Goal: Transaction & Acquisition: Purchase product/service

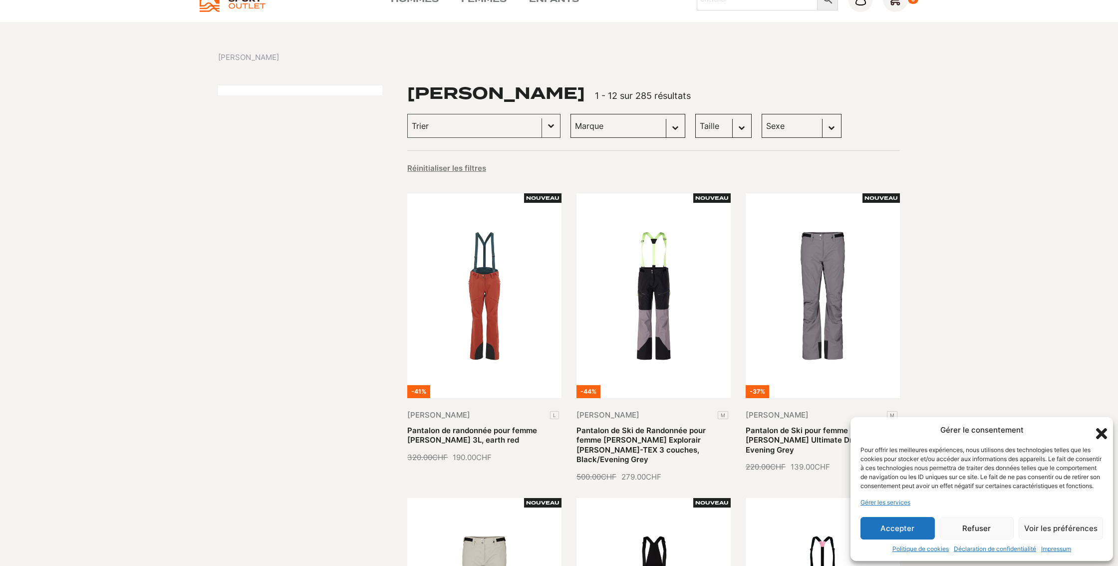
scroll to position [48, 0]
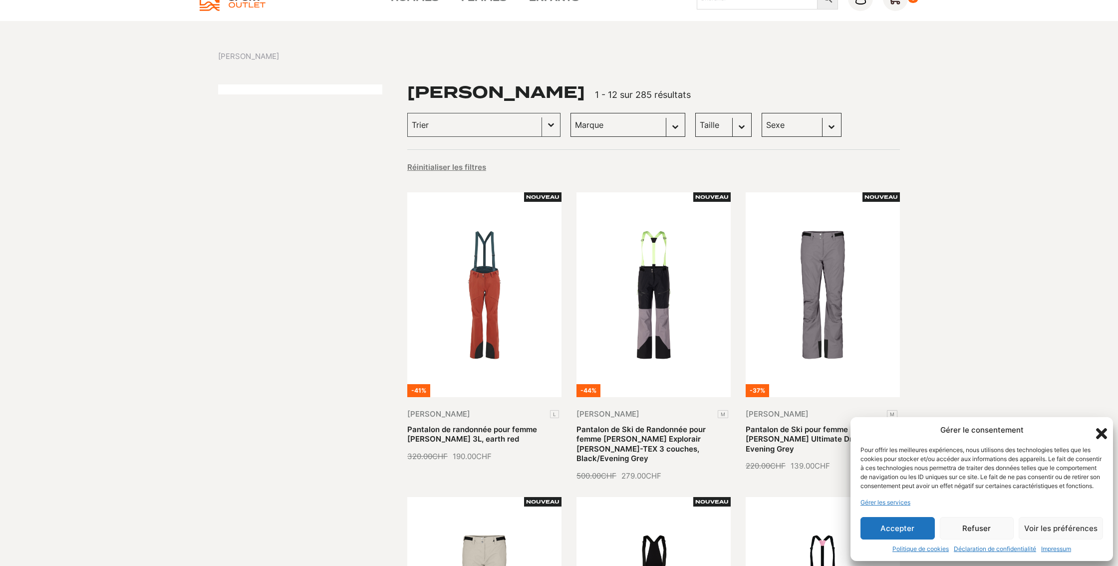
click at [980, 526] on button "Refuser" at bounding box center [977, 528] width 74 height 22
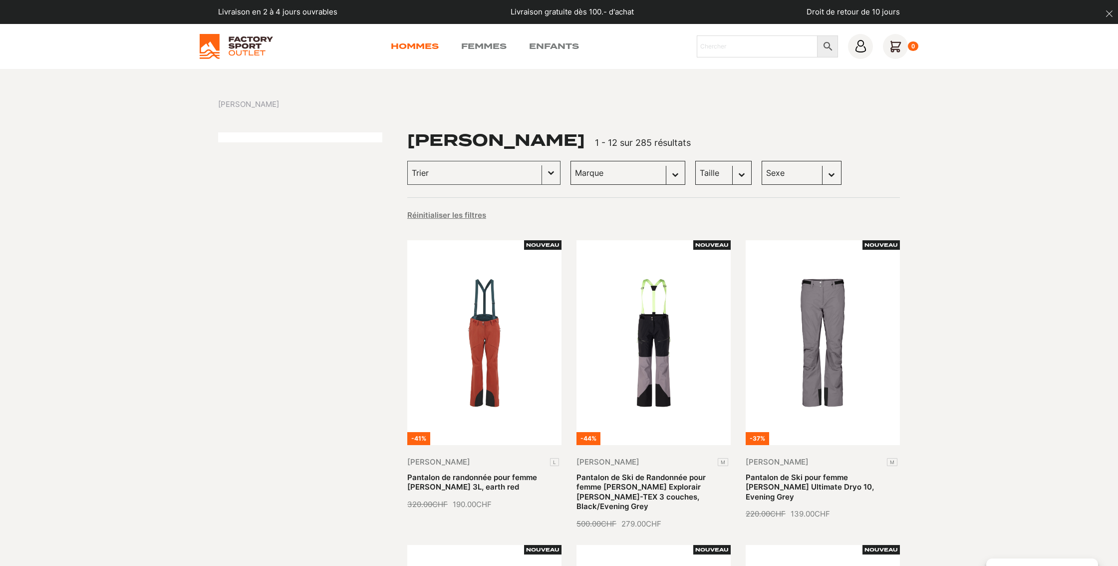
scroll to position [0, 0]
click at [414, 46] on link "Hommes" at bounding box center [415, 46] width 48 height 12
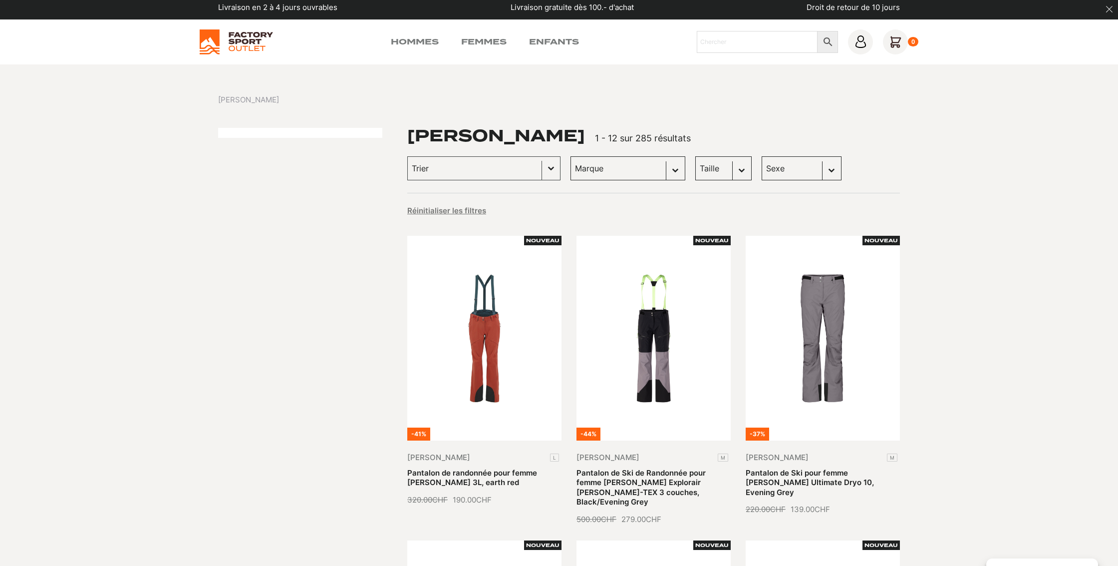
select select "[PERSON_NAME]"
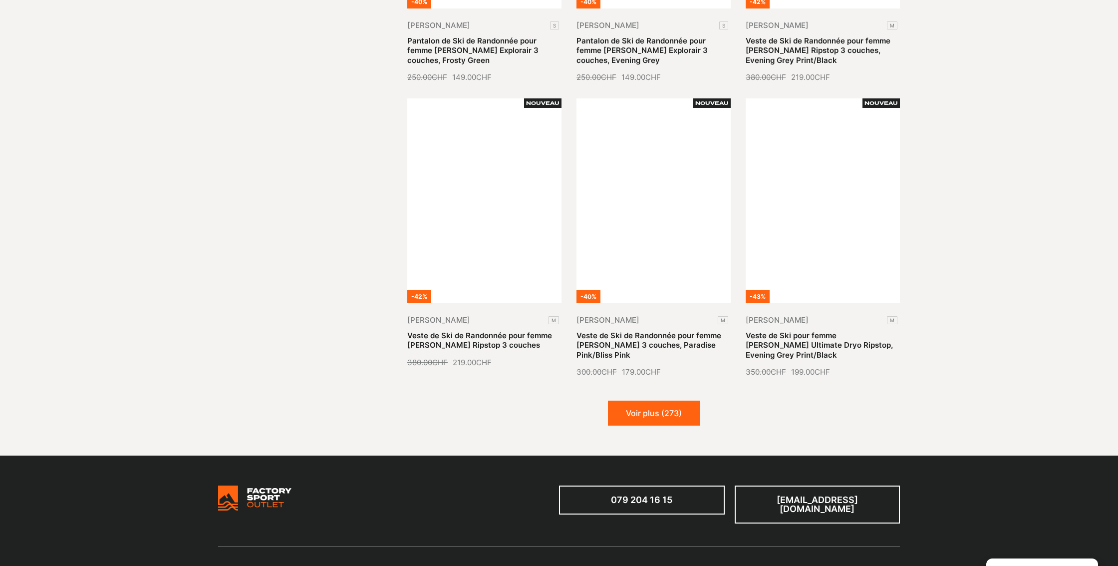
scroll to position [1056, 0]
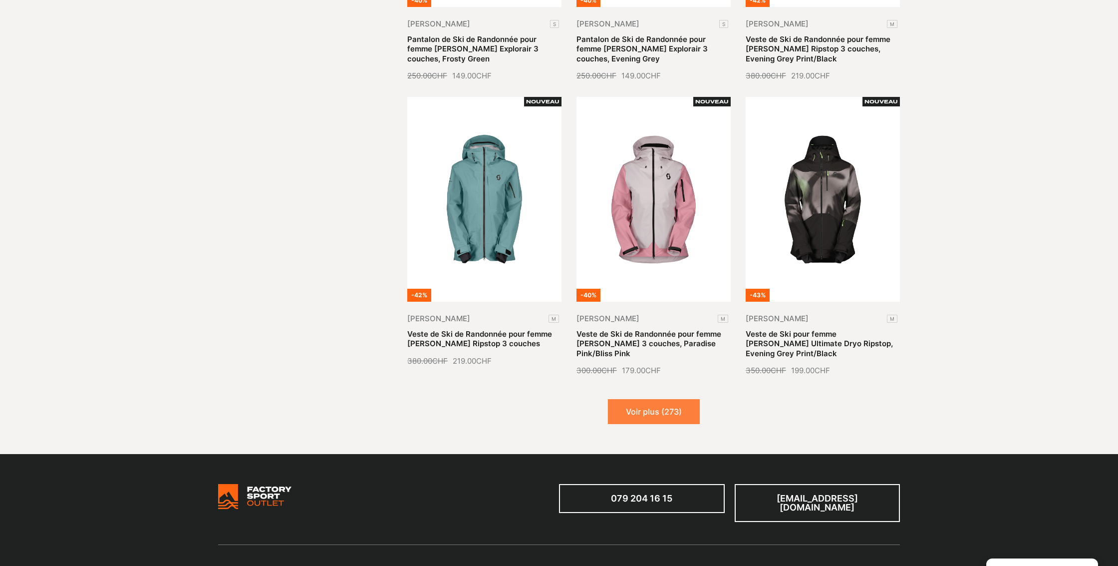
click at [653, 399] on button "Voir plus (273)" at bounding box center [654, 411] width 92 height 25
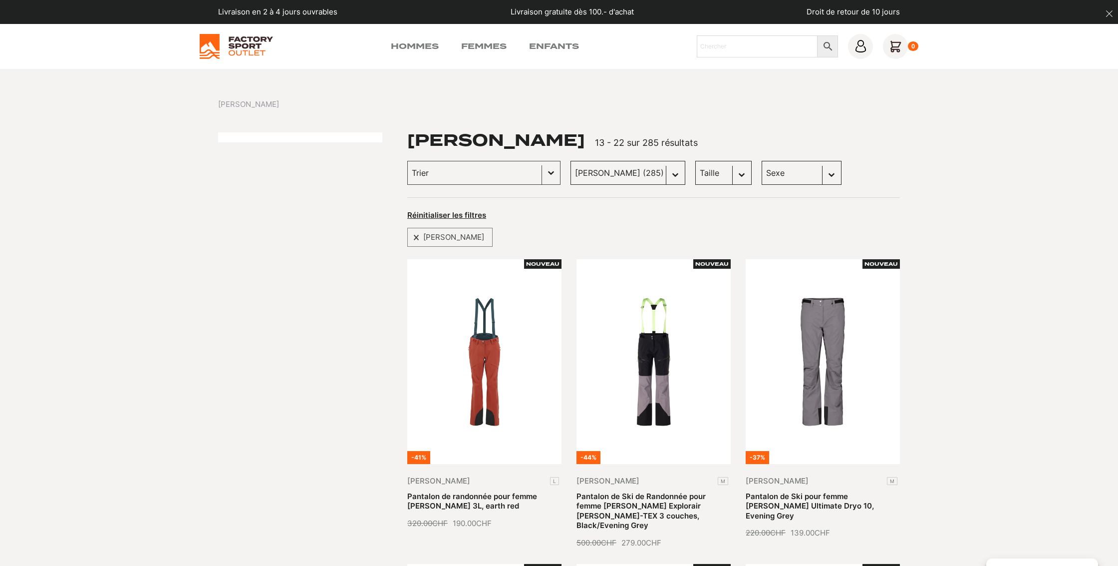
scroll to position [0, 0]
click at [543, 170] on button "Basculer la liste" at bounding box center [551, 172] width 18 height 23
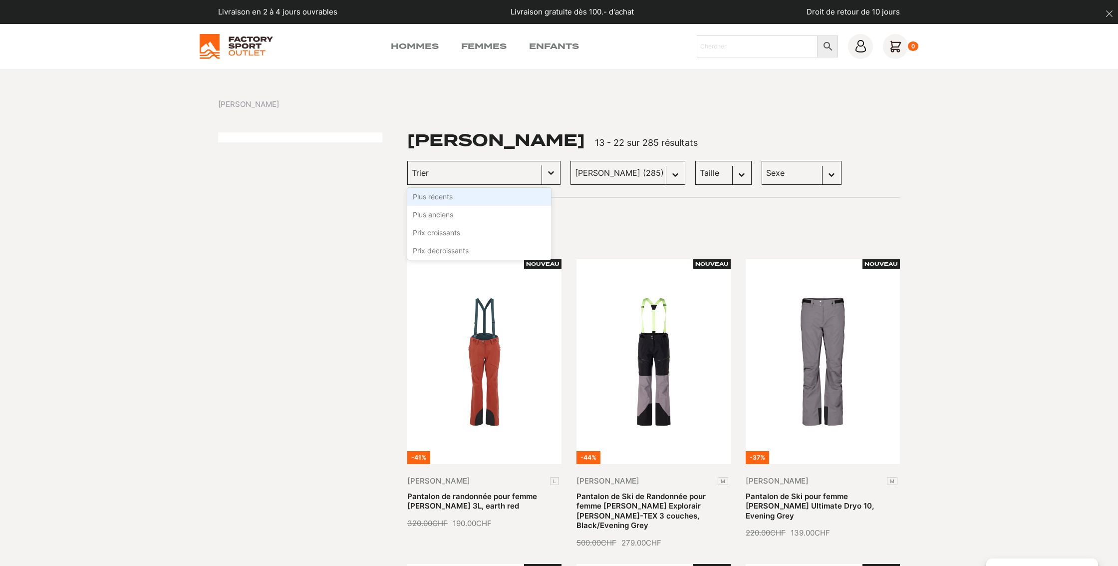
click at [543, 170] on button "Basculer la liste" at bounding box center [551, 172] width 18 height 23
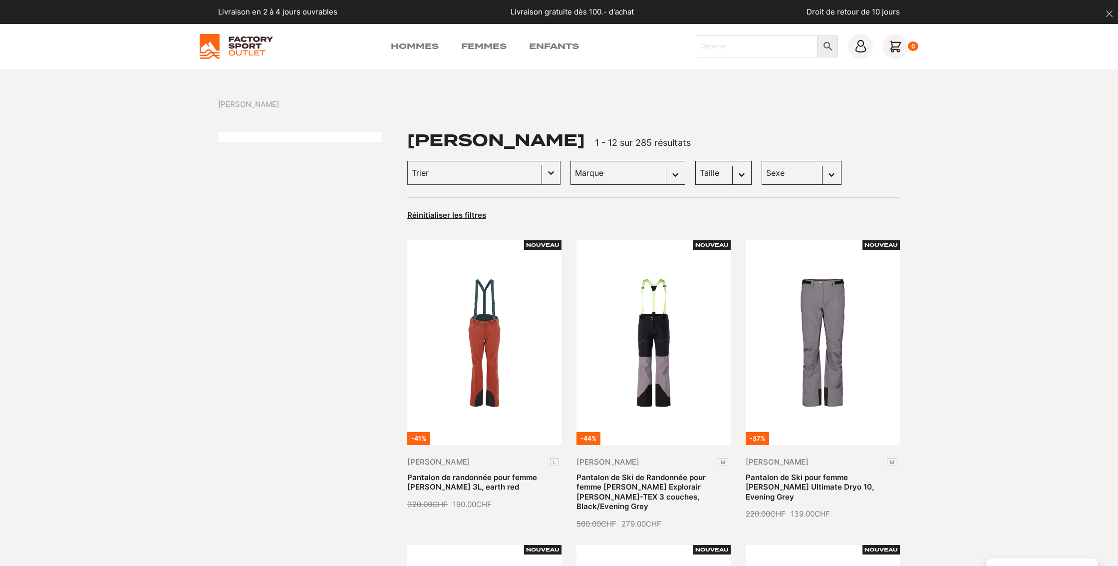
select select
